Goal: Task Accomplishment & Management: Manage account settings

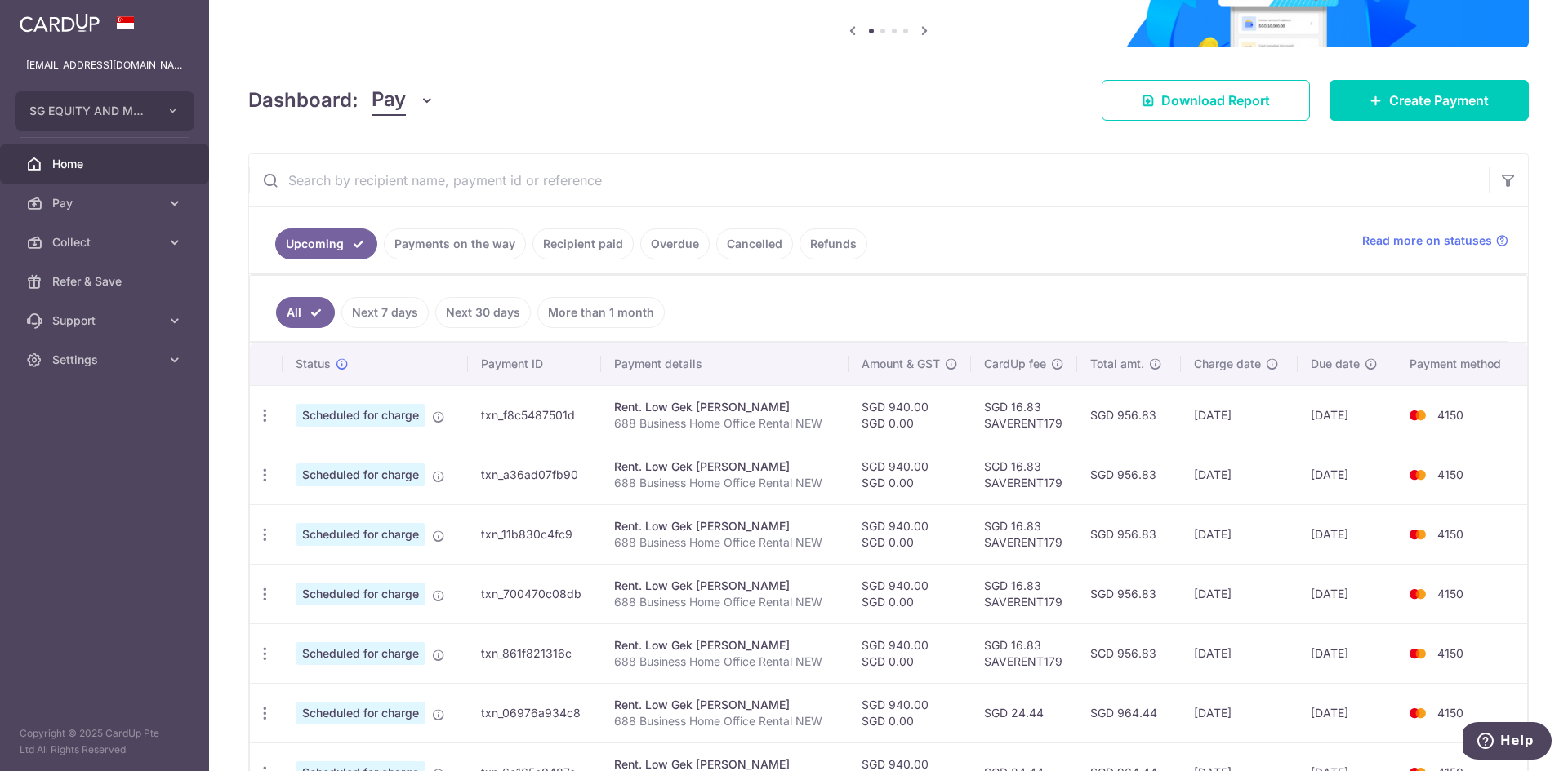
scroll to position [163, 0]
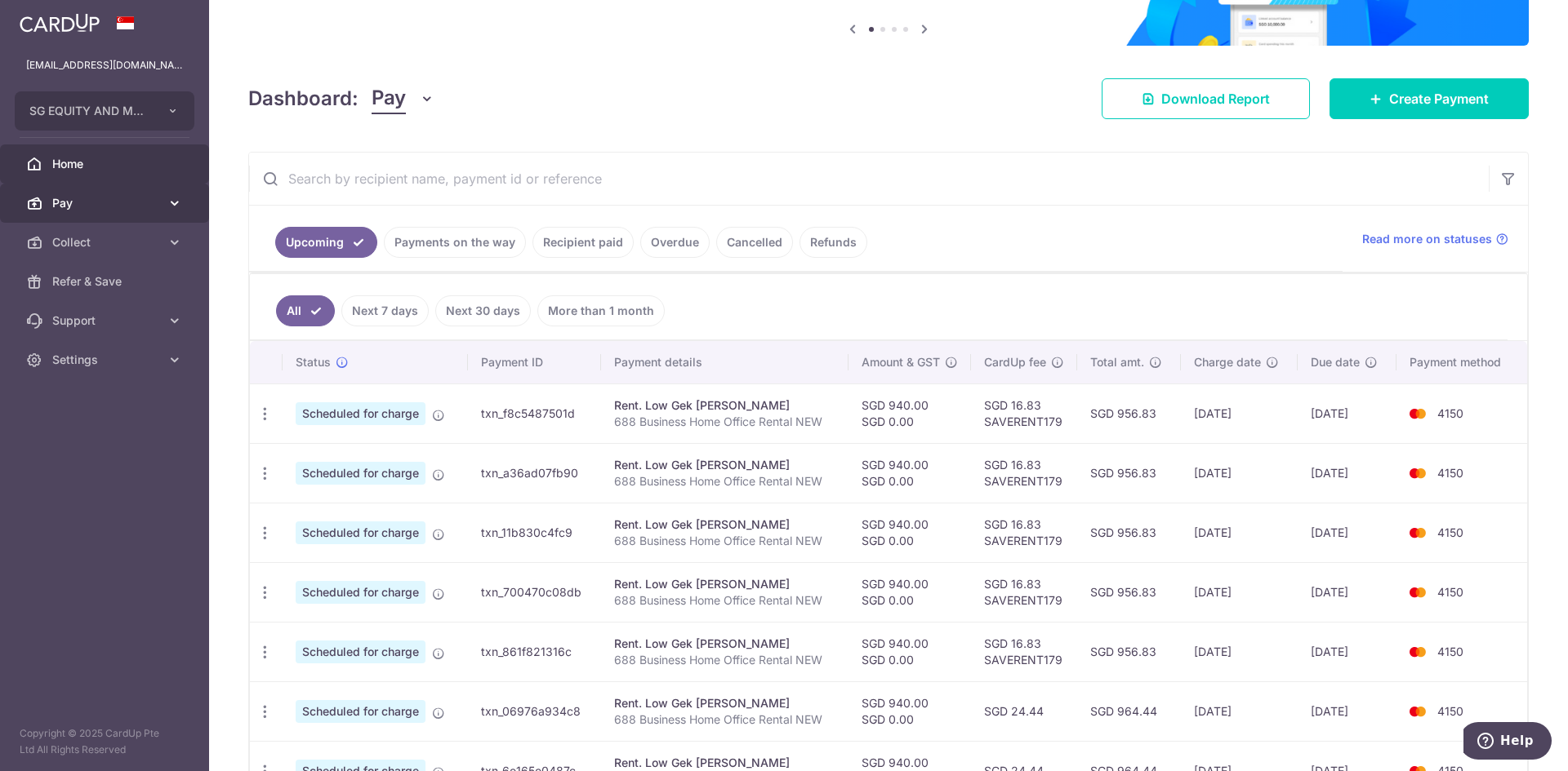
click at [178, 199] on icon at bounding box center [174, 203] width 16 height 16
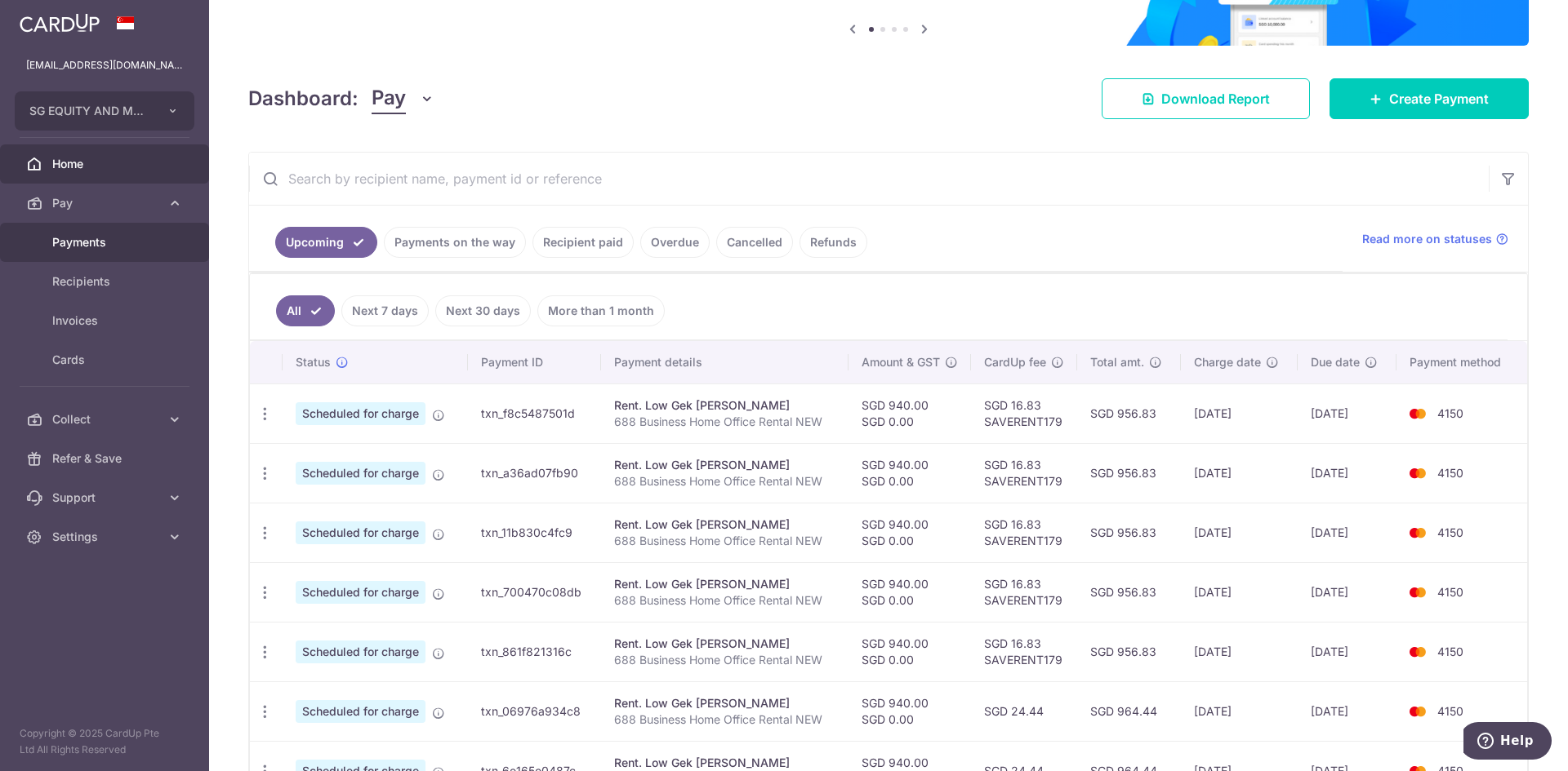
click at [145, 251] on link "Payments" at bounding box center [104, 242] width 209 height 40
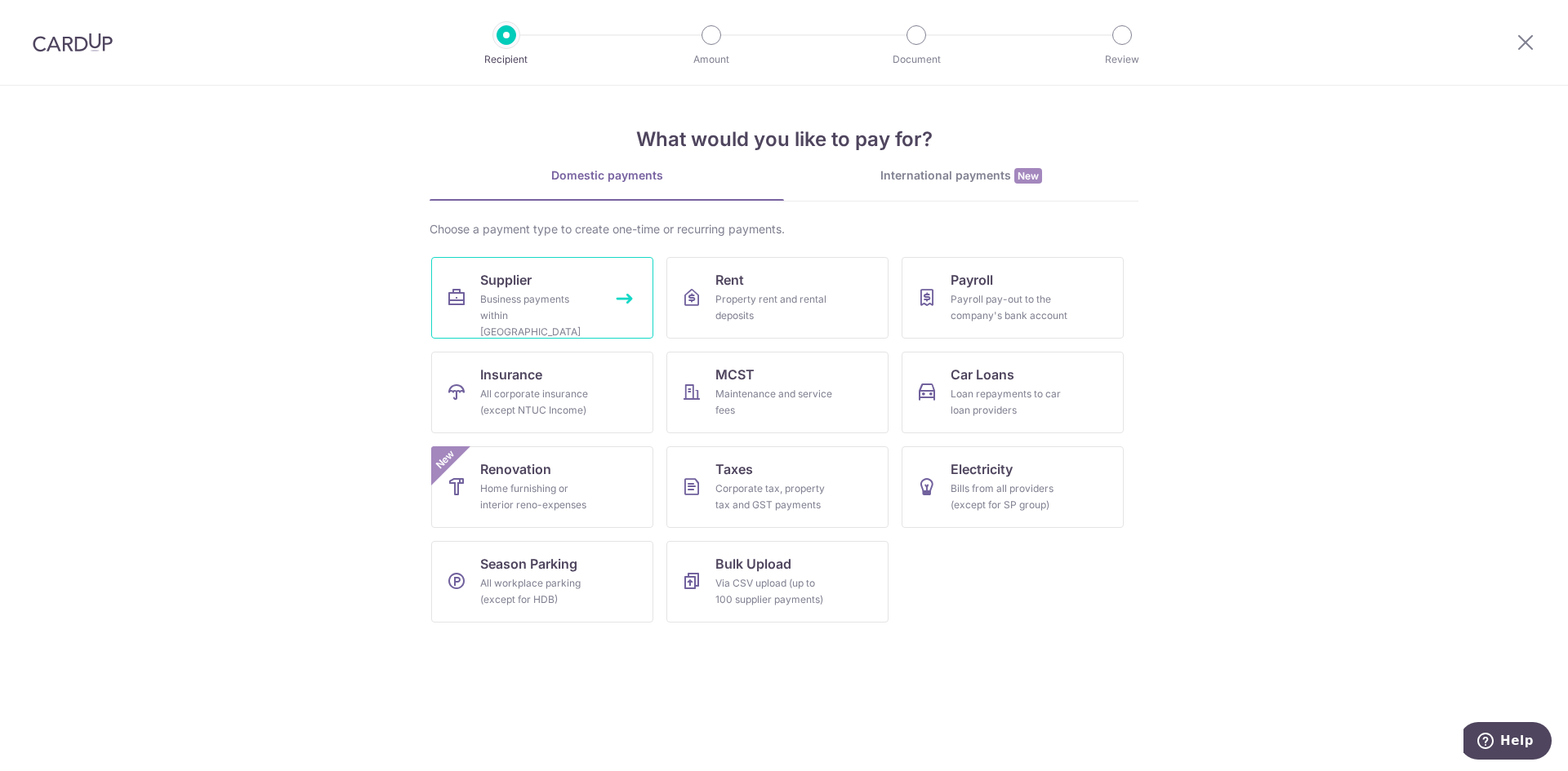
click at [585, 282] on link "Supplier Business payments within Singapore" at bounding box center [541, 298] width 222 height 81
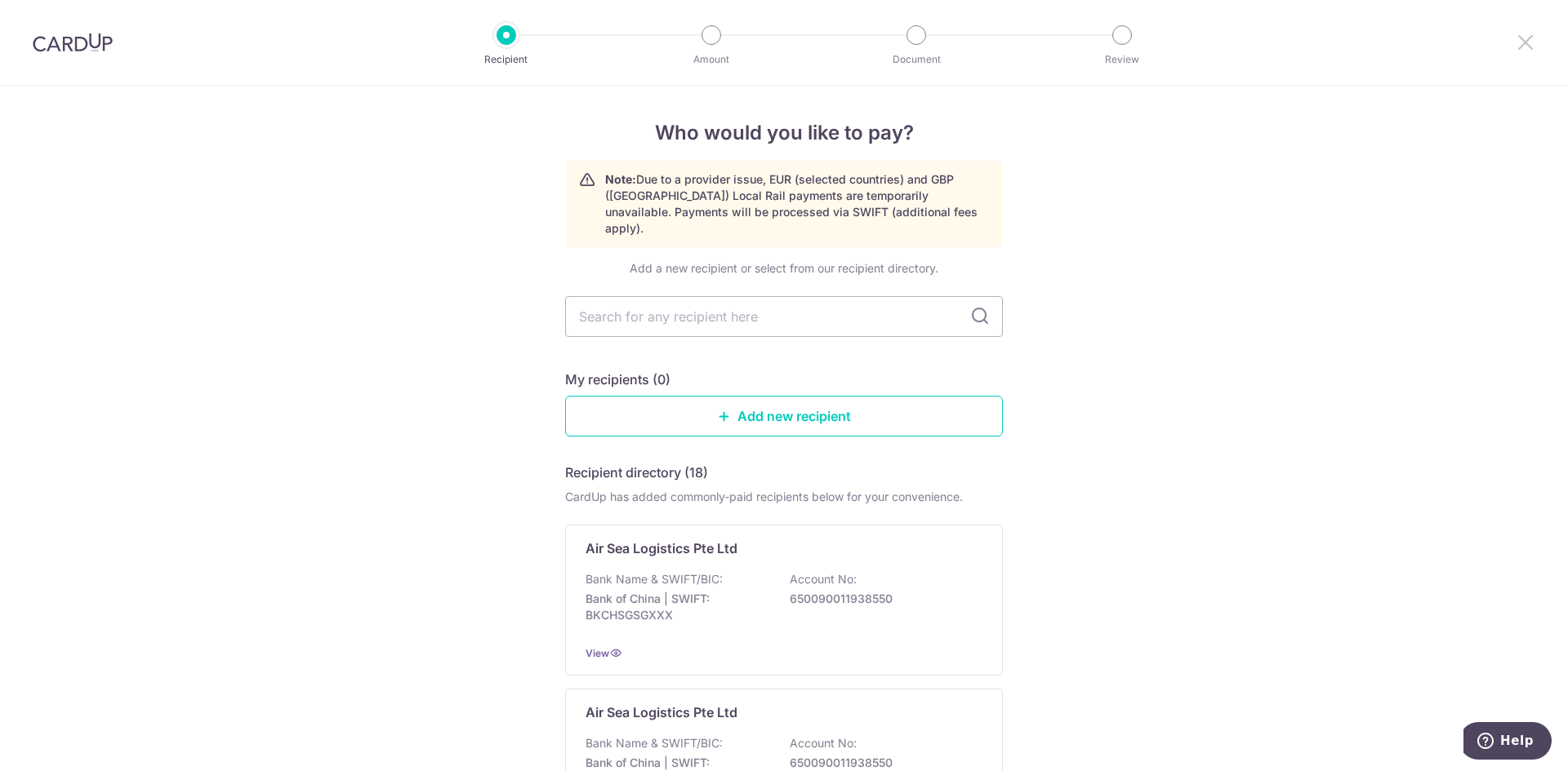
click at [1523, 43] on icon at bounding box center [1525, 42] width 20 height 21
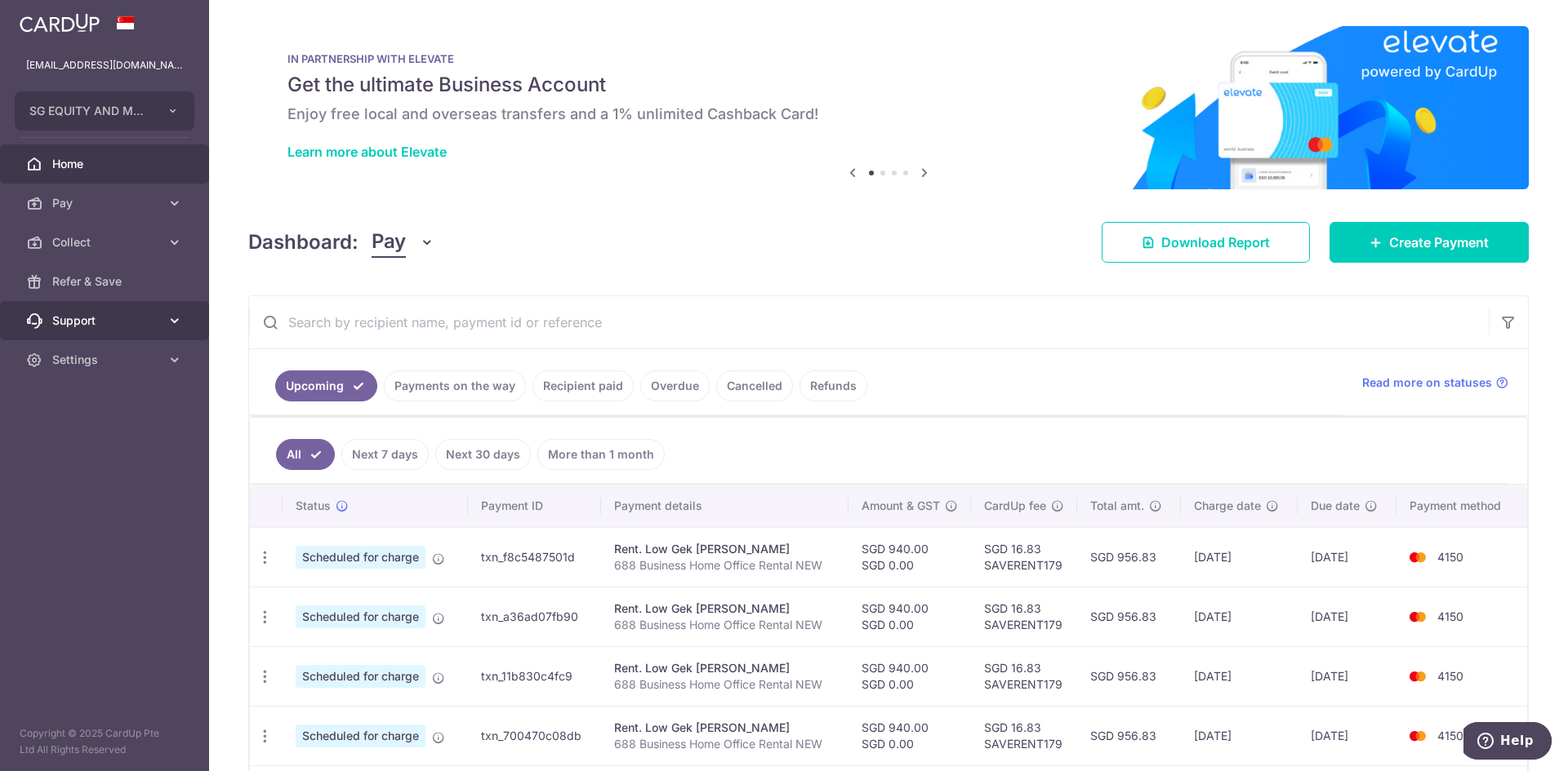
click at [156, 315] on span "Support" at bounding box center [106, 321] width 108 height 16
click at [133, 468] on link "Settings" at bounding box center [104, 459] width 209 height 40
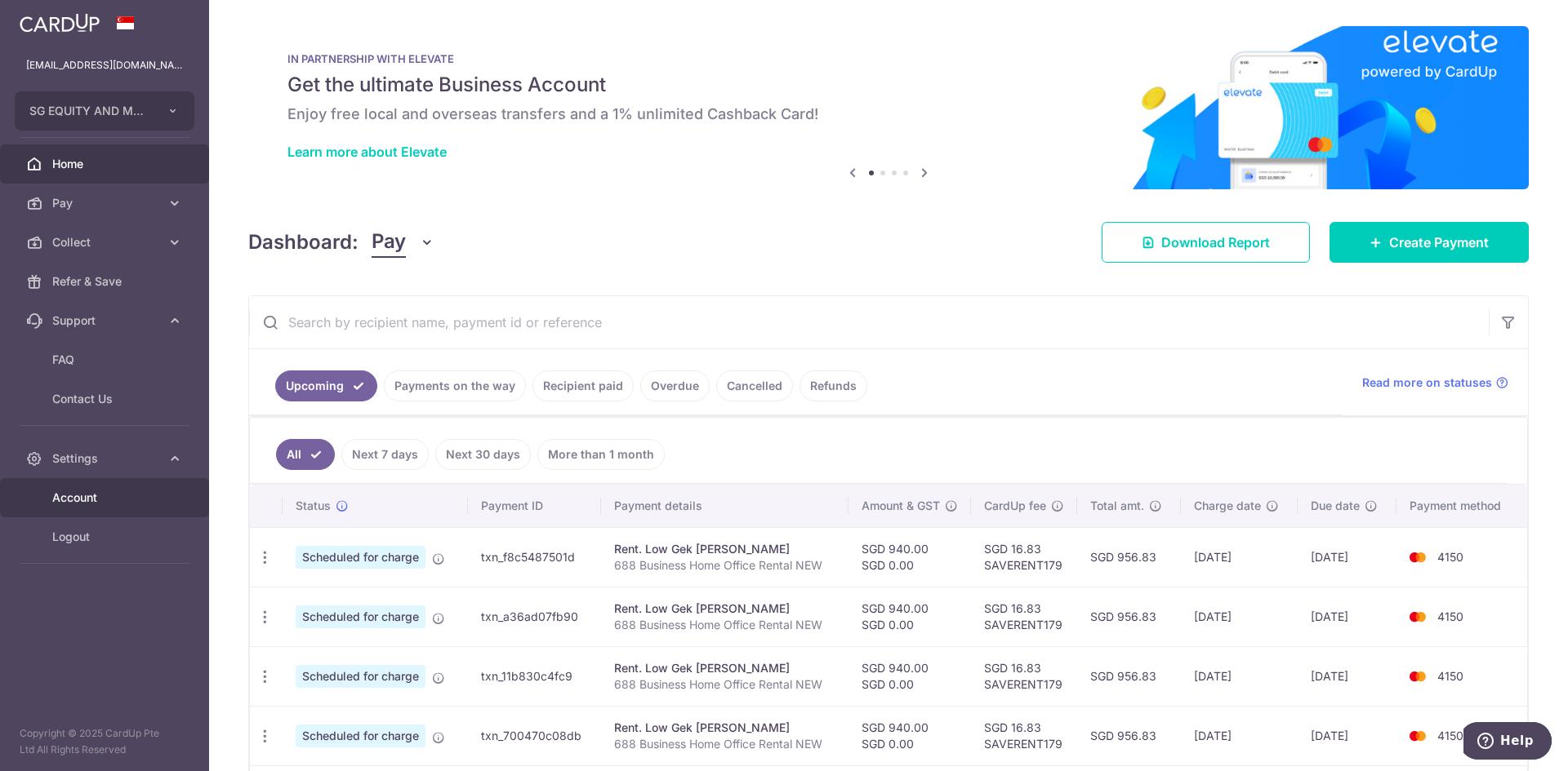
click at [121, 502] on span "Account" at bounding box center [106, 498] width 108 height 16
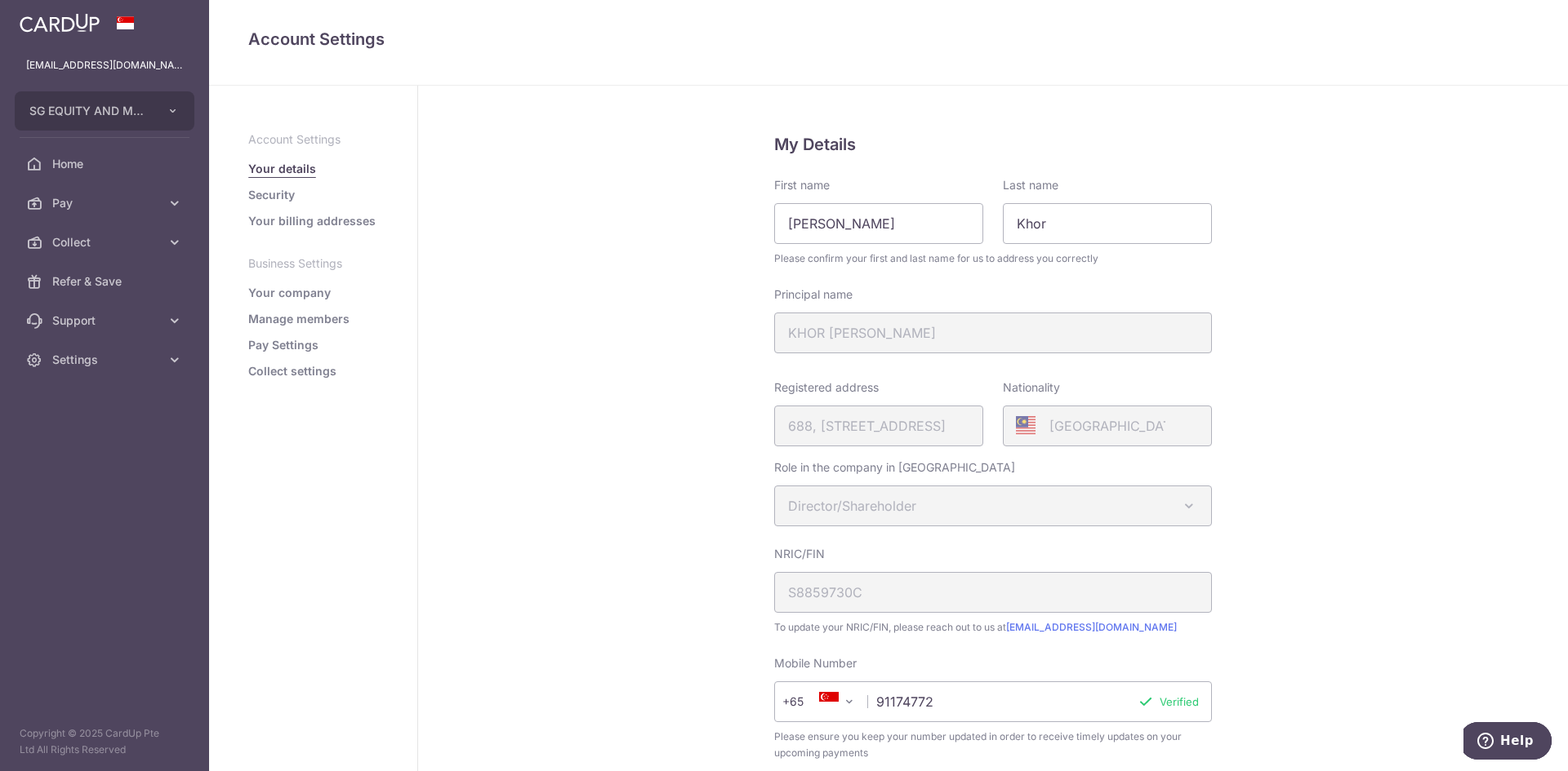
click at [291, 342] on link "Pay Settings" at bounding box center [283, 345] width 70 height 16
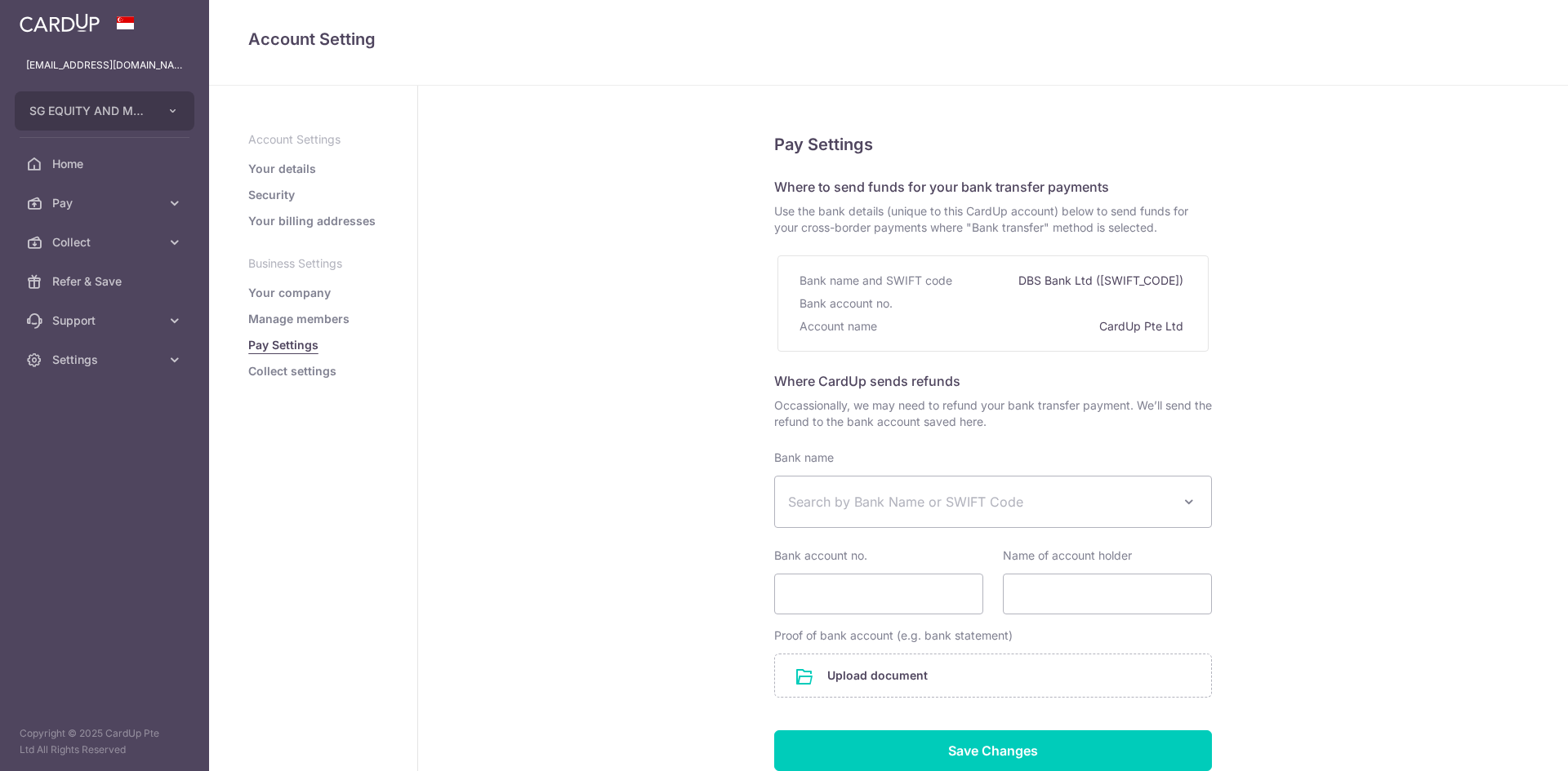
select select
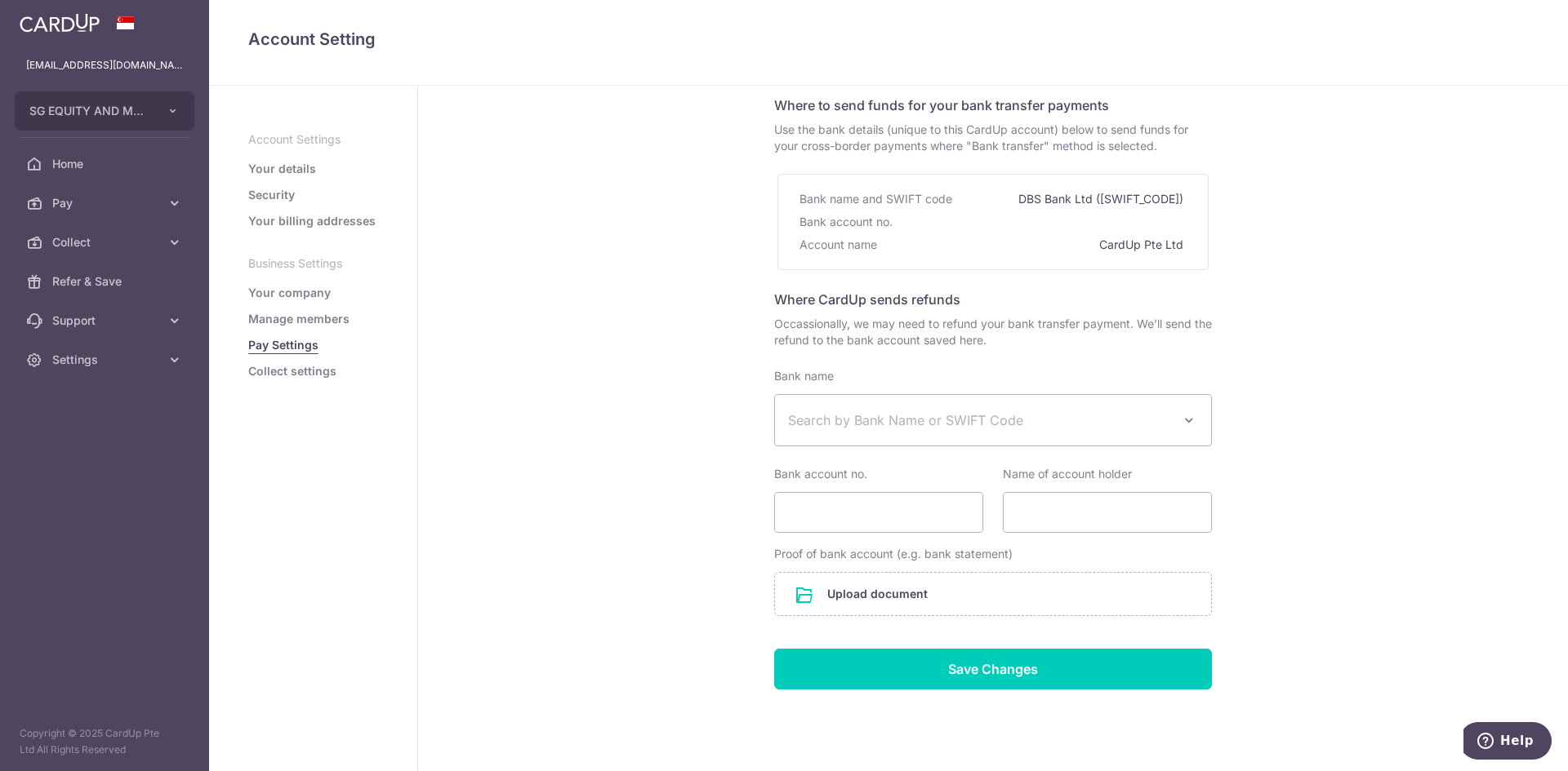
click at [277, 292] on link "Your company" at bounding box center [289, 293] width 82 height 16
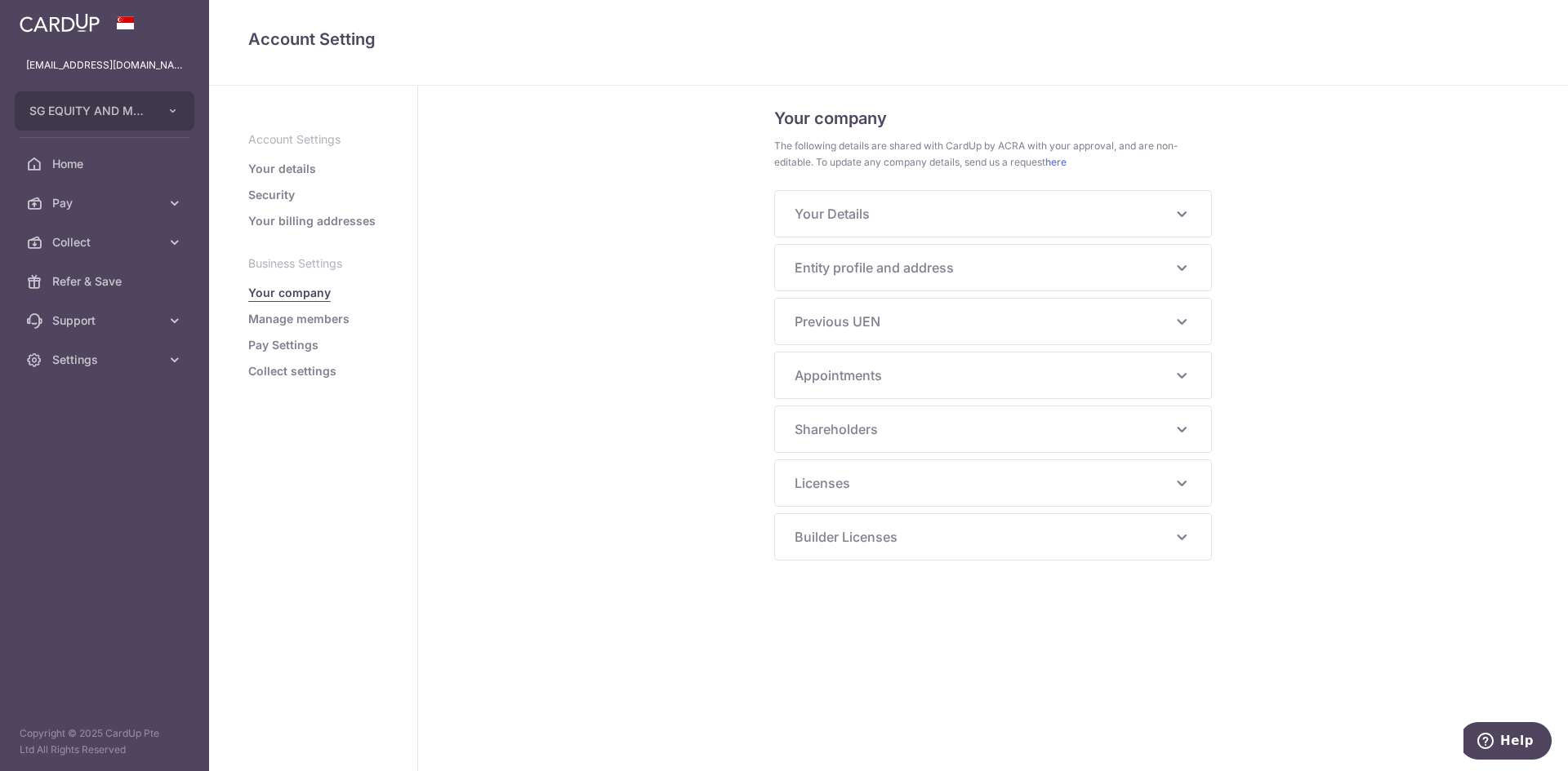
click at [268, 222] on link "Your billing addresses" at bounding box center [312, 221] width 128 height 16
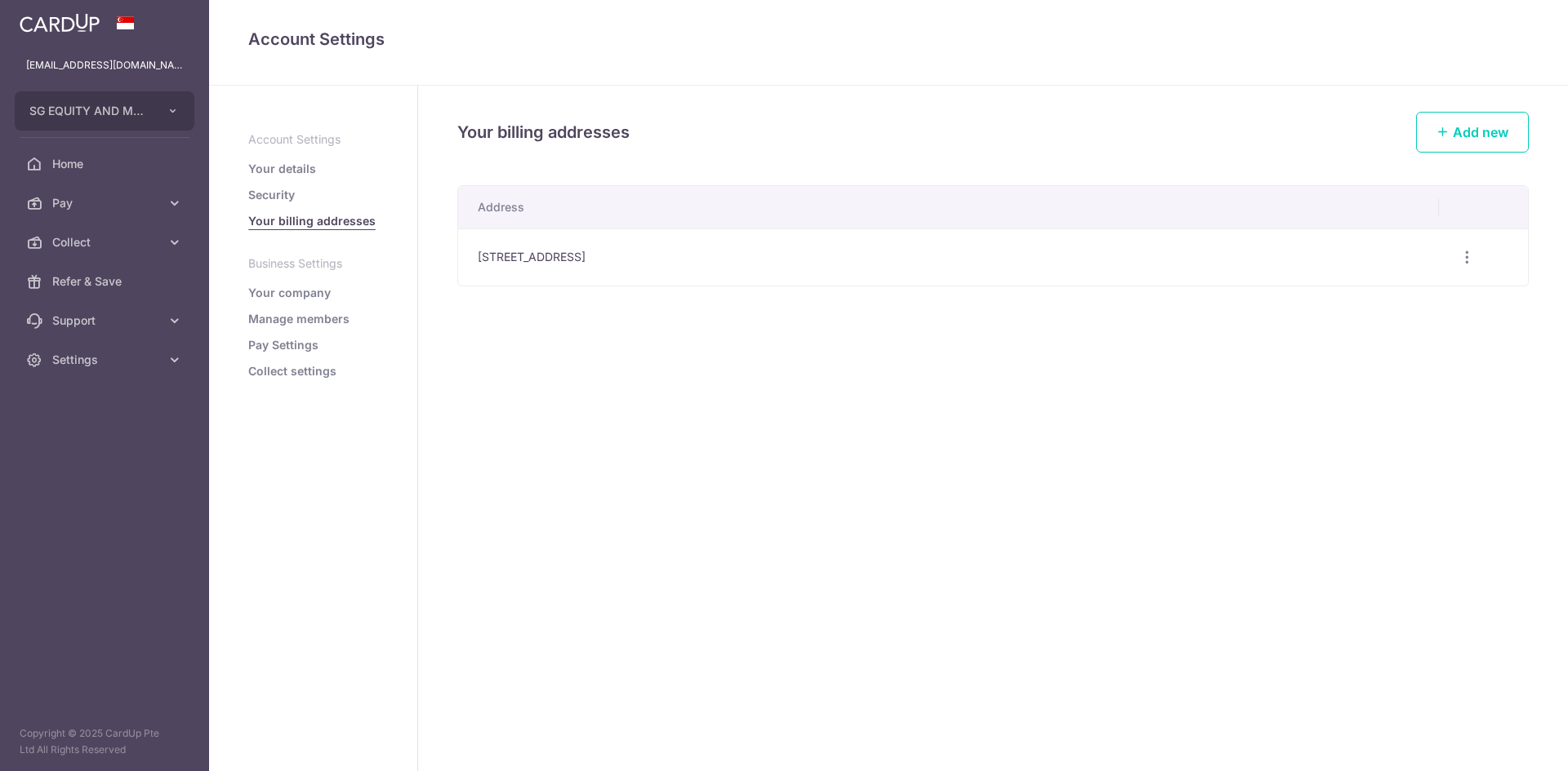
click at [272, 190] on link "Security" at bounding box center [271, 195] width 47 height 16
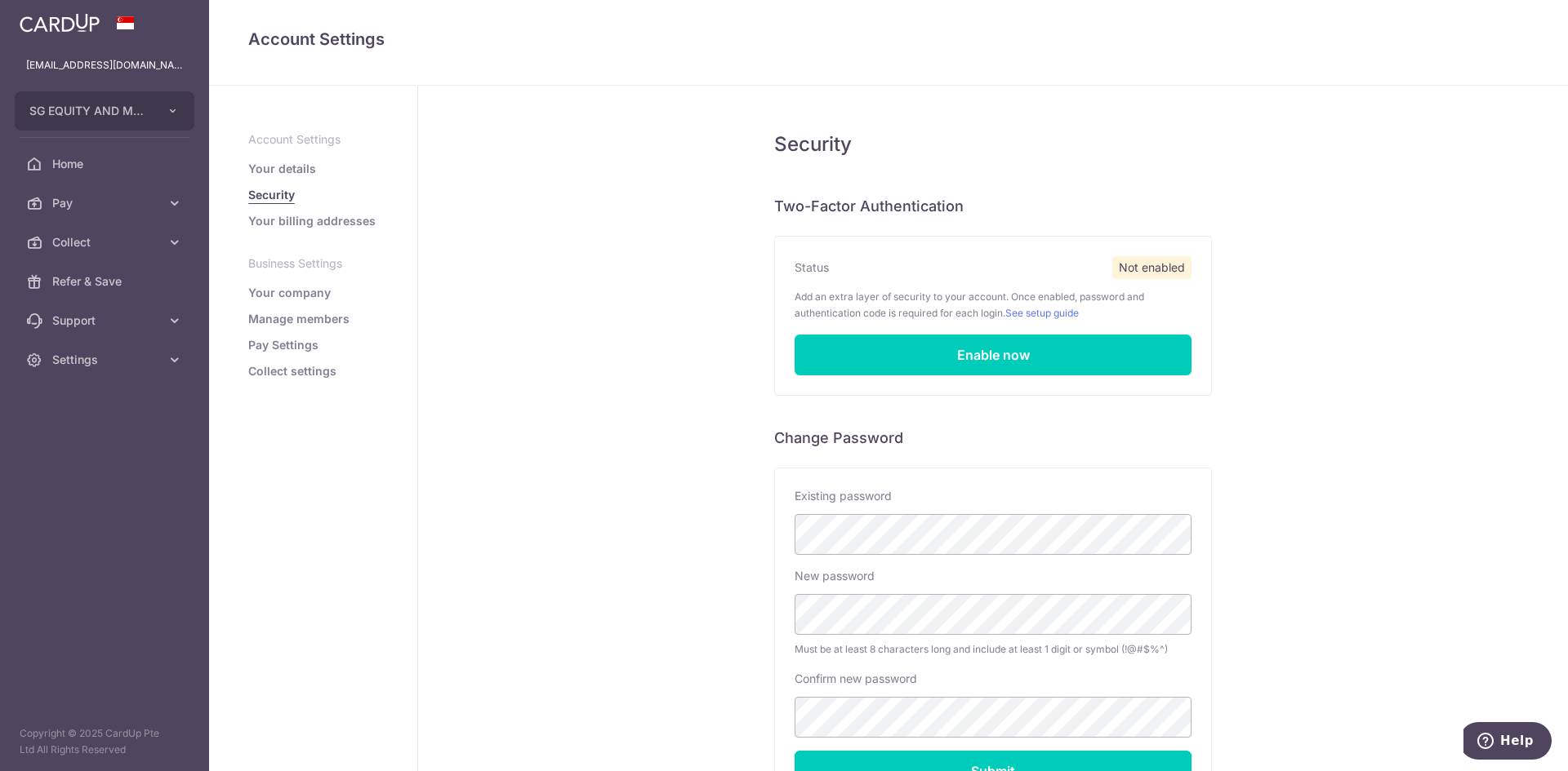
click at [282, 165] on link "Your details" at bounding box center [282, 168] width 67 height 16
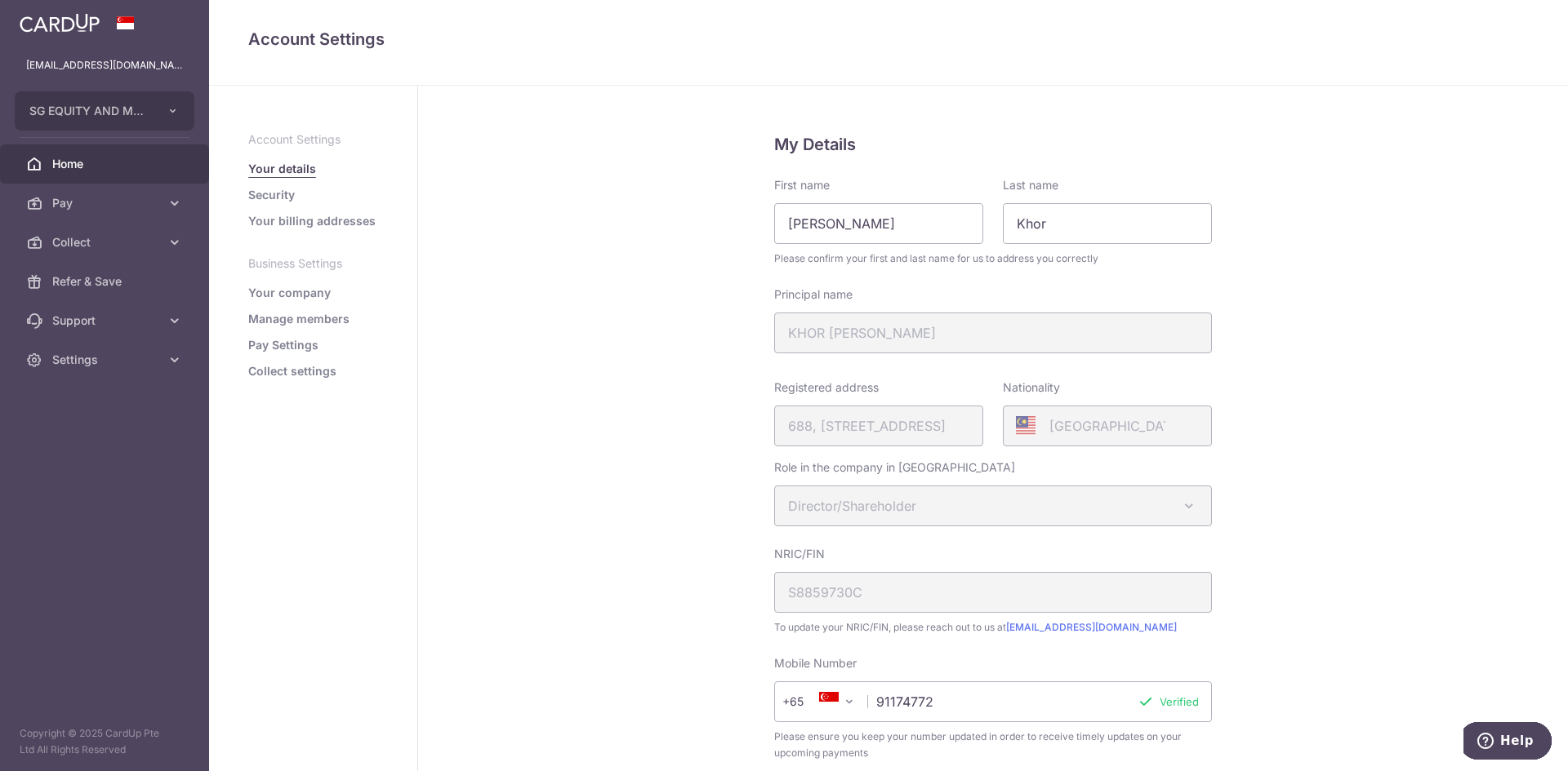
click at [98, 169] on span "Home" at bounding box center [106, 164] width 108 height 16
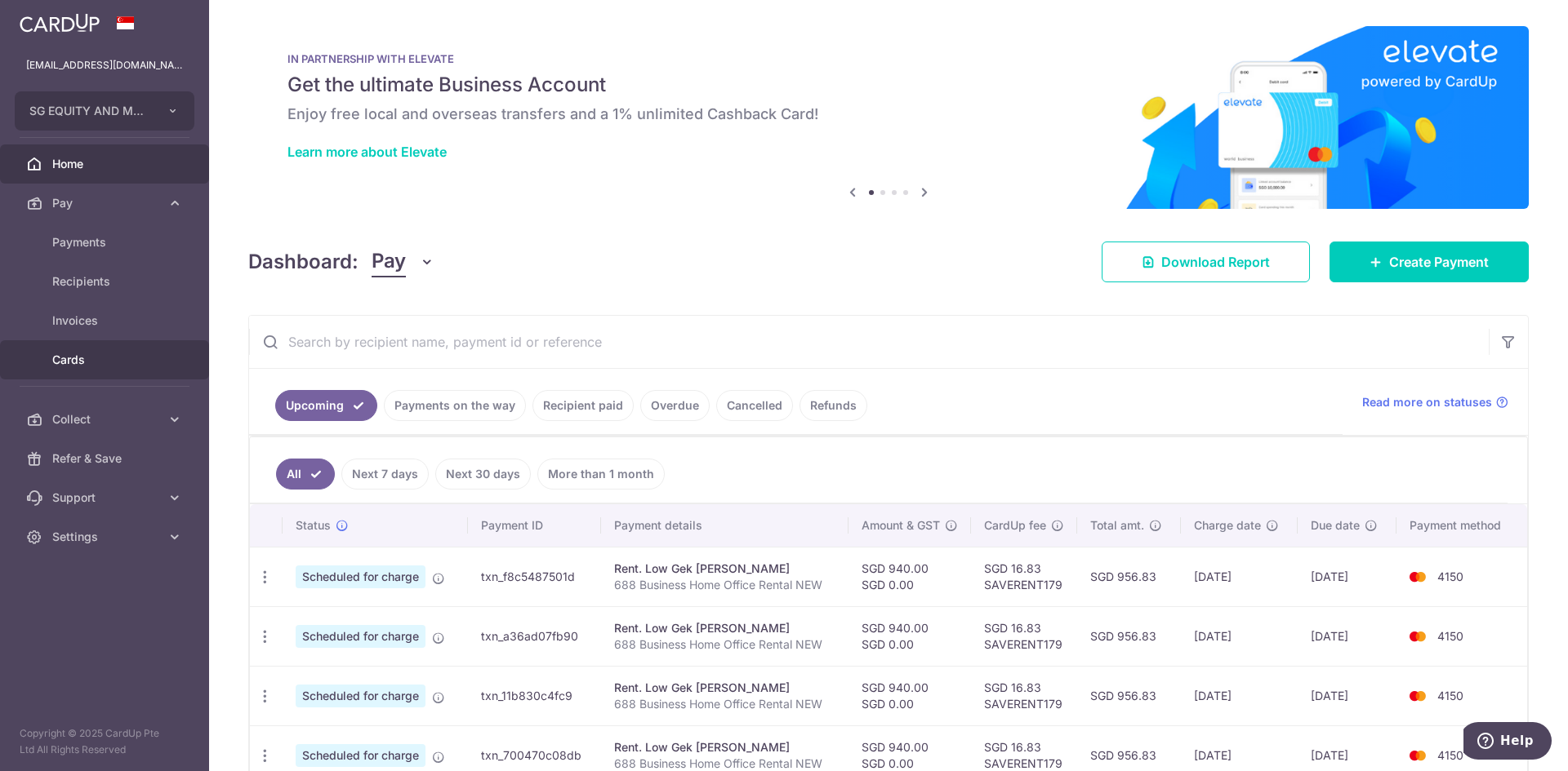
click at [86, 352] on span "Cards" at bounding box center [106, 359] width 108 height 16
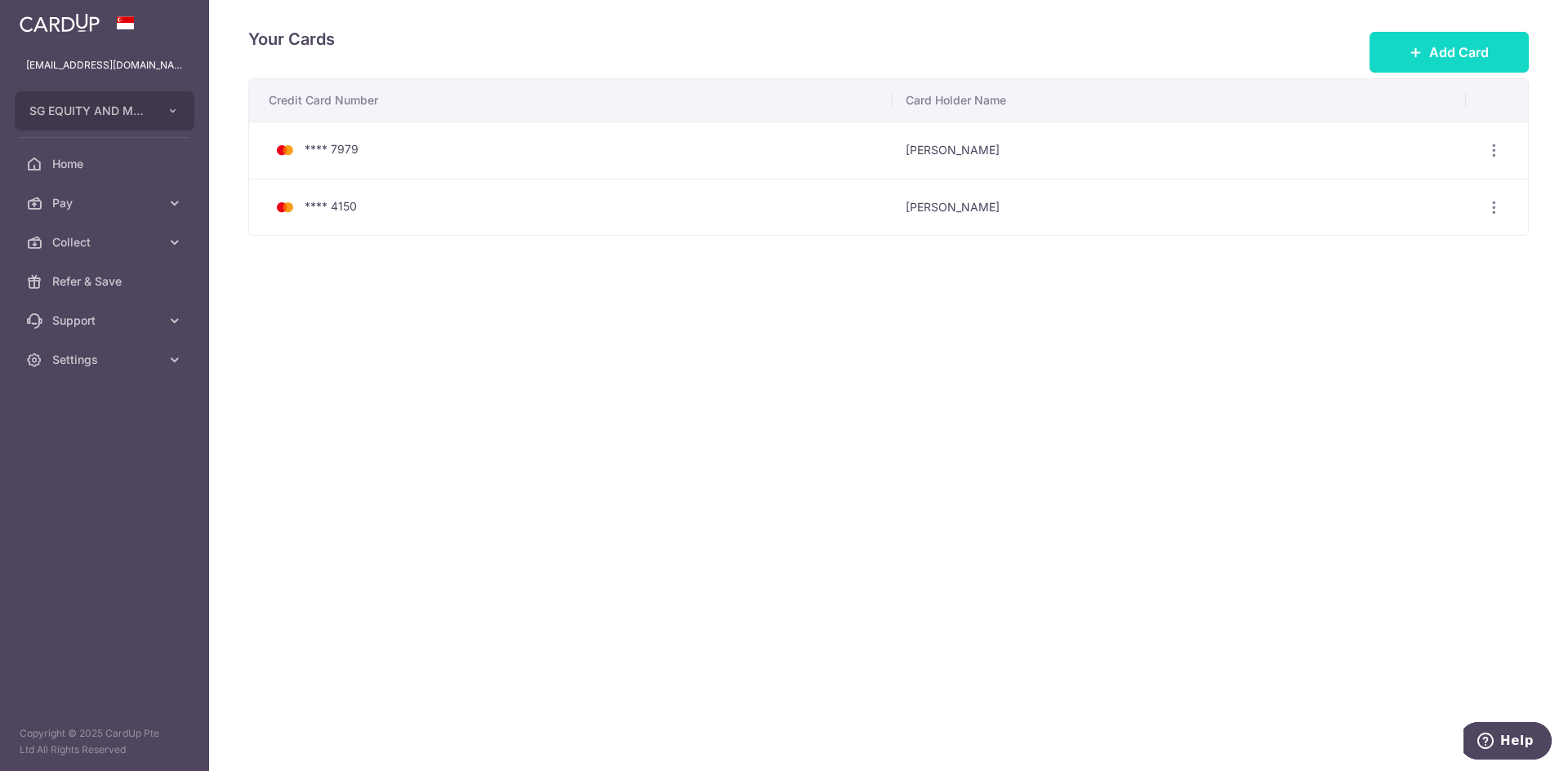
click at [1433, 53] on span "Add Card" at bounding box center [1458, 52] width 59 height 20
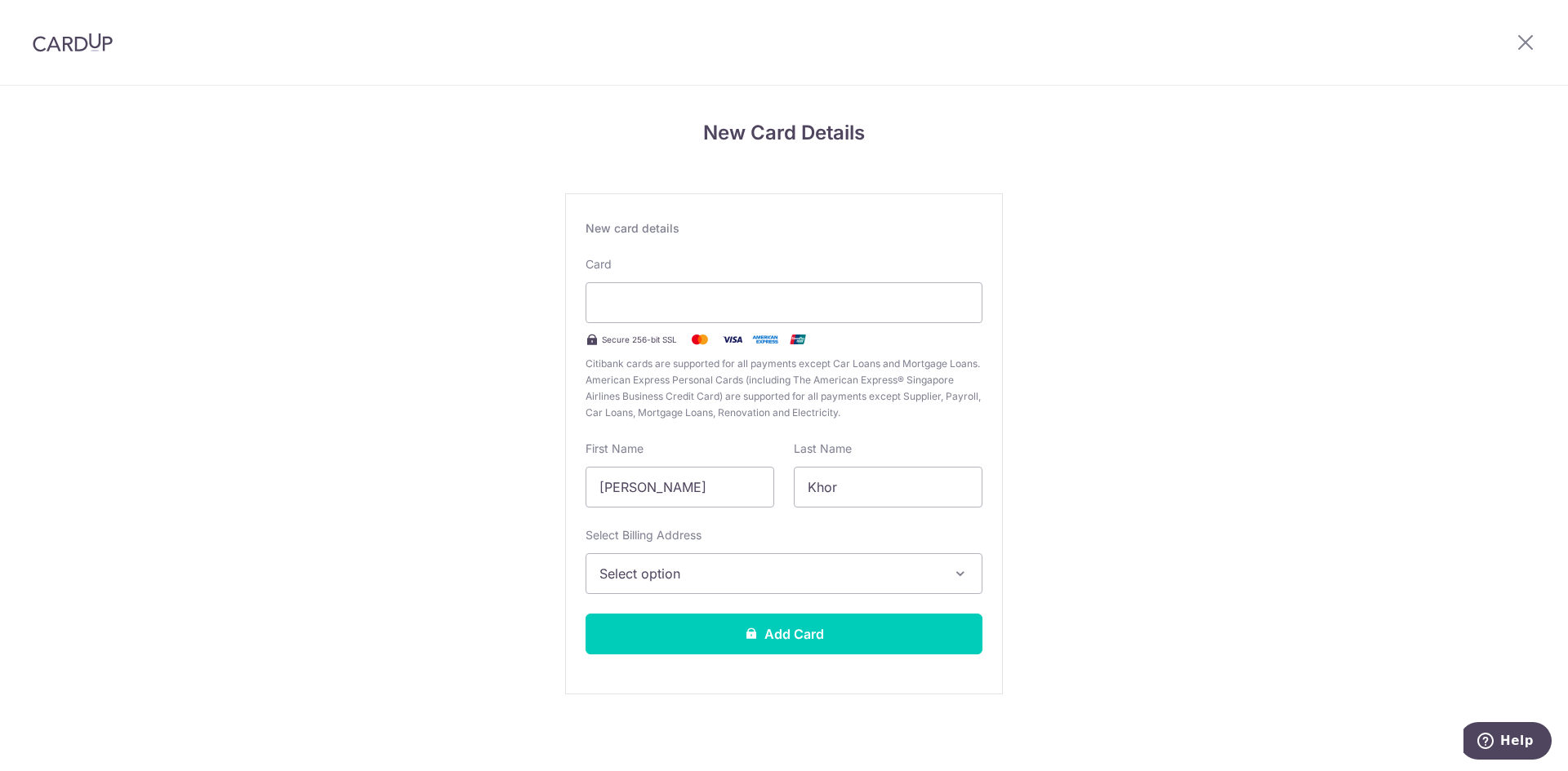
click at [430, 511] on div "New Card Details New card details Card Secure 256-bit SSL Citibank cards are su…" at bounding box center [784, 429] width 1568 height 686
click at [756, 571] on span "Select option" at bounding box center [768, 574] width 340 height 20
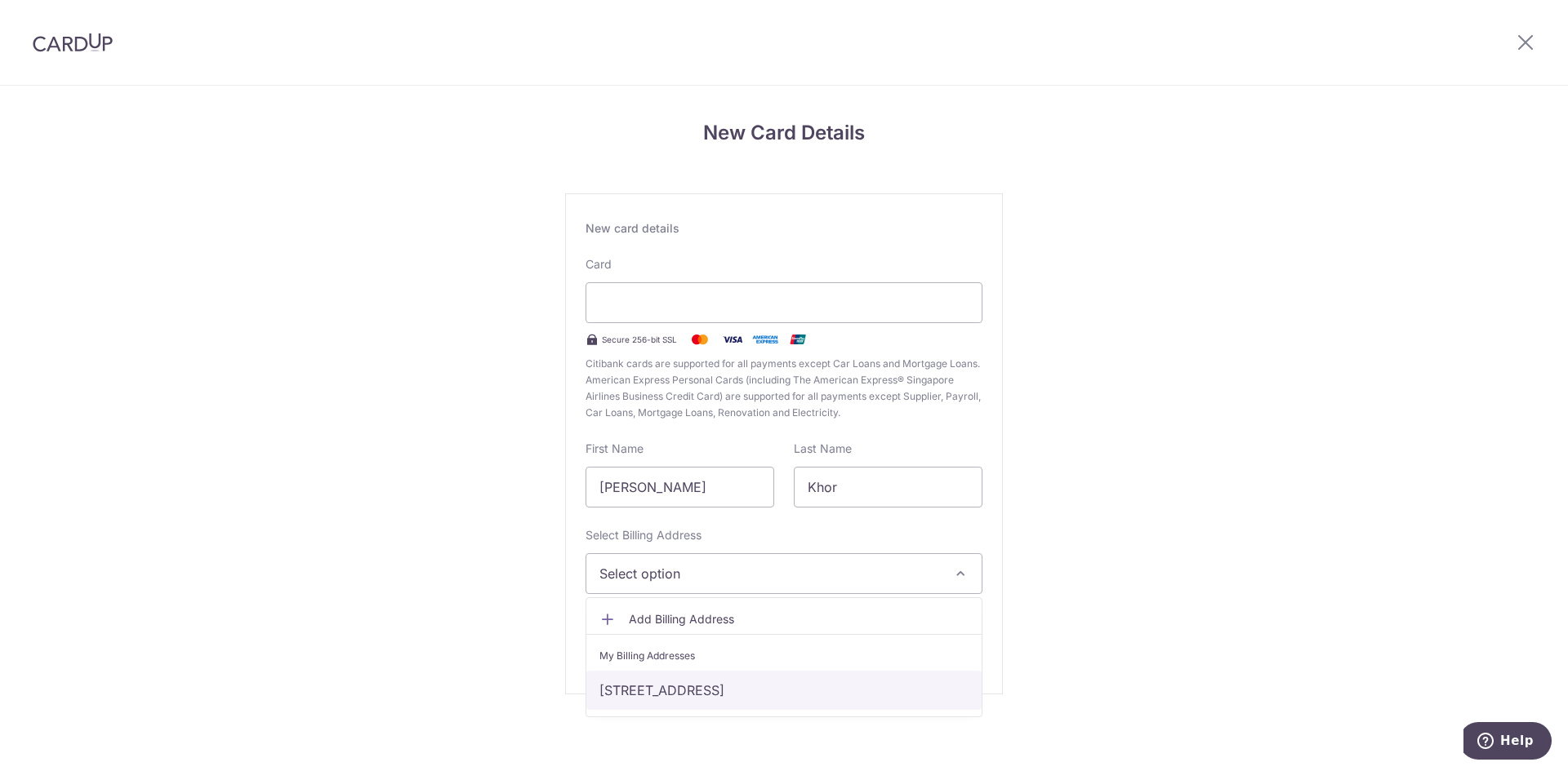
click at [725, 693] on link "688 HOUGANG STREET 61, 07-206, Singapore, Singapore-530688" at bounding box center [783, 691] width 395 height 40
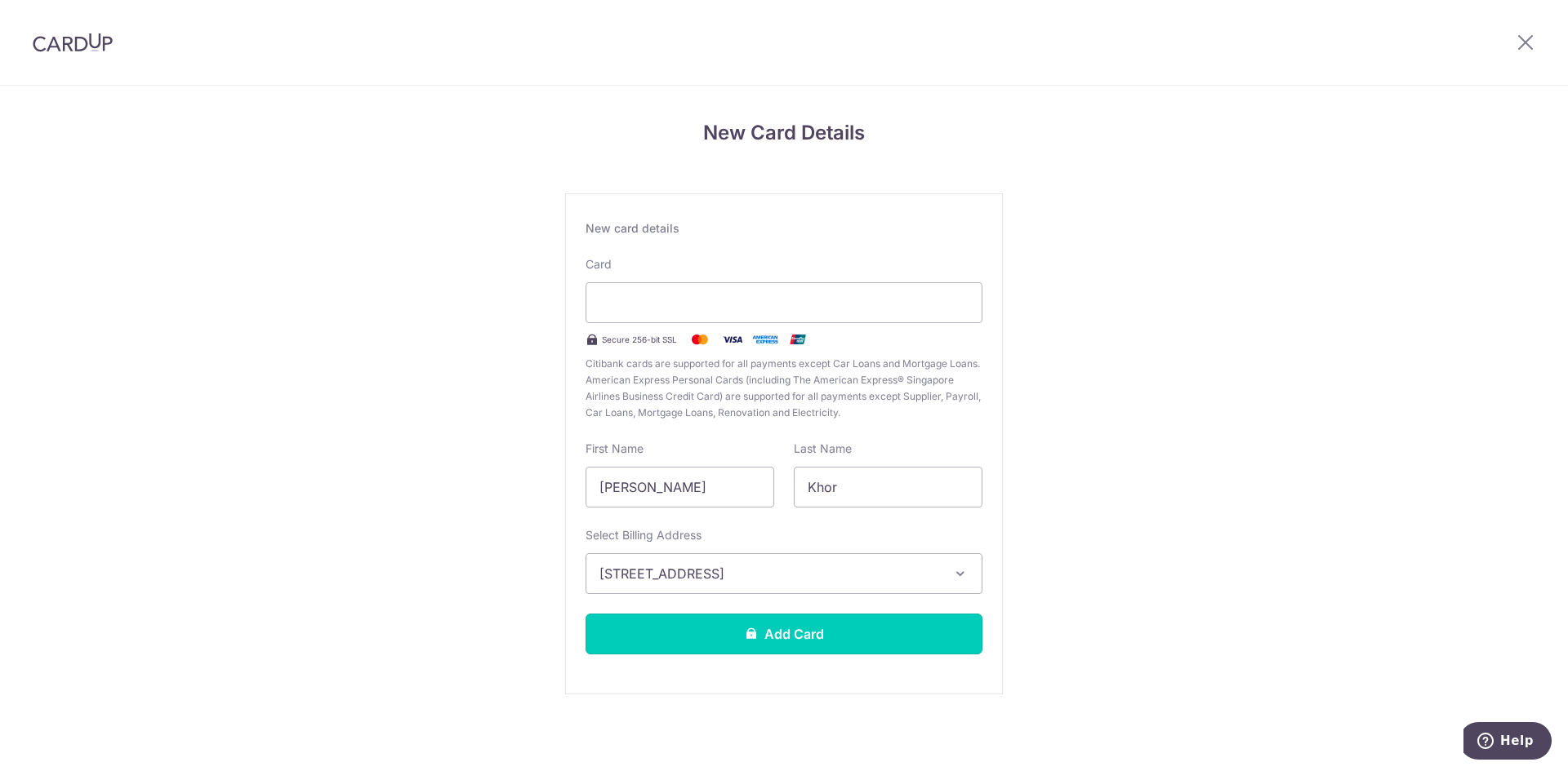
drag, startPoint x: 917, startPoint y: 626, endPoint x: 888, endPoint y: 340, distance: 287.5
click at [890, 345] on div "New card details Card Secure 256-bit SSL Citibank cards are supported for all p…" at bounding box center [784, 443] width 438 height 501
